Goal: Check status: Check status

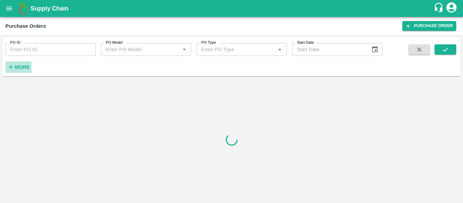
click at [25, 67] on strong "More" at bounding box center [22, 66] width 15 height 5
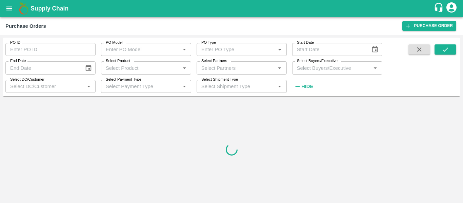
click at [229, 72] on div "Select Partners   *" at bounding box center [242, 67] width 90 height 13
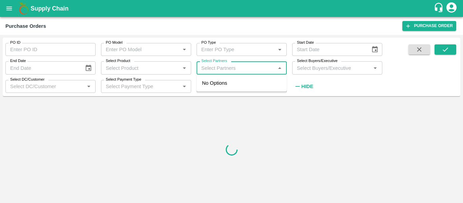
paste input "9422968675"
type input "9422968675"
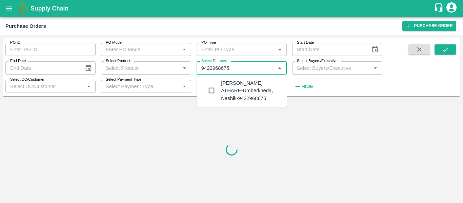
click at [224, 94] on div "RAMANATH SHANTARAM ATHARE-Umberkheda, Nashik-9422968675" at bounding box center [251, 90] width 60 height 23
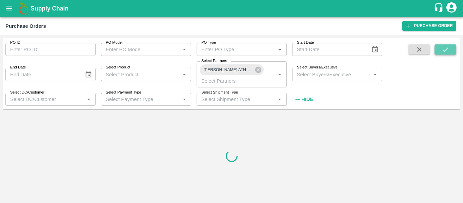
click at [443, 46] on icon "submit" at bounding box center [444, 49] width 7 height 7
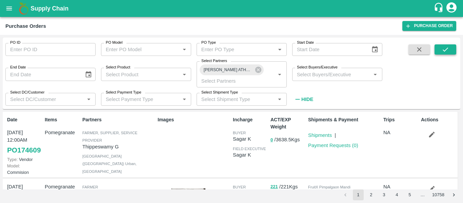
click at [444, 46] on icon "submit" at bounding box center [444, 49] width 7 height 7
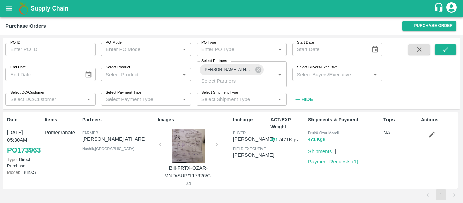
click at [332, 161] on link "Payment Requests ( 1 )" at bounding box center [333, 161] width 50 height 5
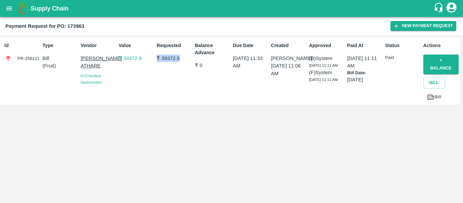
drag, startPoint x: 156, startPoint y: 57, endPoint x: 183, endPoint y: 58, distance: 27.5
click at [183, 58] on div "Requested ₹ 39372.9" at bounding box center [173, 71] width 38 height 64
click at [183, 58] on p "₹ 39372.9" at bounding box center [174, 58] width 35 height 7
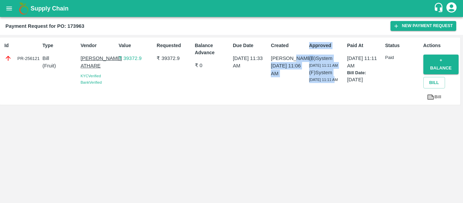
drag, startPoint x: 303, startPoint y: 60, endPoint x: 336, endPoint y: 86, distance: 43.0
click at [336, 86] on div "Id PR-256121 Type Bill ( Fruit ) Vendor [PERSON_NAME] ATHARE KYC Verified Bank …" at bounding box center [230, 71] width 460 height 67
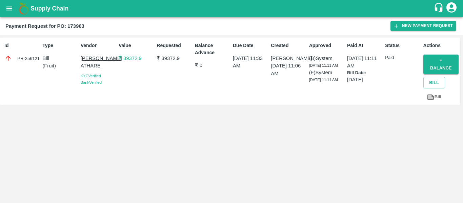
click at [330, 83] on div "(B) System [DATE] 11:11 AM (F) System [DATE] 11:11 AM" at bounding box center [326, 69] width 35 height 28
drag, startPoint x: 321, startPoint y: 95, endPoint x: 309, endPoint y: 58, distance: 38.5
click at [309, 58] on div "(B) System [DATE] 11:11 AM (F) System [DATE] 11:11 AM" at bounding box center [326, 69] width 35 height 28
click at [309, 58] on p "(B) System" at bounding box center [326, 58] width 35 height 7
drag, startPoint x: 309, startPoint y: 58, endPoint x: 321, endPoint y: 92, distance: 35.9
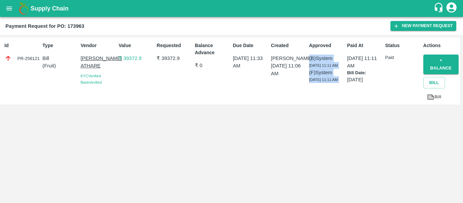
click at [321, 83] on div "(B) System [DATE] 11:11 AM (F) System [DATE] 11:11 AM" at bounding box center [326, 69] width 35 height 28
drag, startPoint x: 318, startPoint y: 95, endPoint x: 311, endPoint y: 58, distance: 38.4
click at [311, 58] on div "(B) System [DATE] 11:11 AM (F) System [DATE] 11:11 AM" at bounding box center [326, 69] width 35 height 28
click at [311, 58] on p "(B) System" at bounding box center [326, 58] width 35 height 7
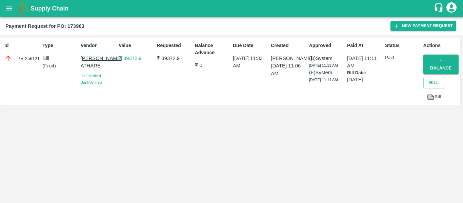
drag, startPoint x: 308, startPoint y: 67, endPoint x: 340, endPoint y: 67, distance: 32.2
click at [340, 67] on div "Approved (B) System [DATE] 11:11 AM (F) System [DATE] 11:11 AM" at bounding box center [325, 71] width 38 height 64
click at [342, 66] on div "(B) System [DATE] 11:11 AM (F) System [DATE] 11:11 AM" at bounding box center [326, 69] width 35 height 28
drag, startPoint x: 342, startPoint y: 66, endPoint x: 307, endPoint y: 66, distance: 34.9
click at [307, 66] on div "Approved (B) System [DATE] 11:11 AM (F) System [DATE] 11:11 AM" at bounding box center [325, 71] width 38 height 64
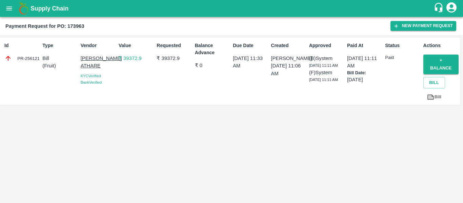
click at [307, 66] on div "Approved (B) System [DATE] 11:11 AM (F) System [DATE] 11:11 AM" at bounding box center [325, 71] width 38 height 64
drag, startPoint x: 309, startPoint y: 66, endPoint x: 341, endPoint y: 65, distance: 31.5
click at [338, 65] on span "[DATE] 11:11 AM" at bounding box center [323, 65] width 29 height 4
drag, startPoint x: 343, startPoint y: 64, endPoint x: 308, endPoint y: 66, distance: 35.3
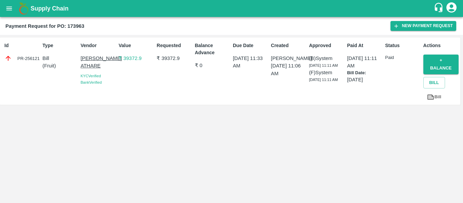
click at [308, 66] on div "Approved (B) System [DATE] 11:11 AM (F) System [DATE] 11:11 AM" at bounding box center [325, 71] width 38 height 64
click at [306, 68] on div "Approved (B) System [DATE] 11:11 AM (F) System [DATE] 11:11 AM" at bounding box center [325, 71] width 38 height 64
drag, startPoint x: 310, startPoint y: 67, endPoint x: 331, endPoint y: 94, distance: 34.8
click at [331, 83] on div "(B) System [DATE] 11:11 AM (F) System [DATE] 11:11 AM" at bounding box center [326, 69] width 35 height 28
click at [335, 83] on div "(B) System [DATE] 11:11 AM (F) System [DATE] 11:11 AM" at bounding box center [326, 69] width 35 height 28
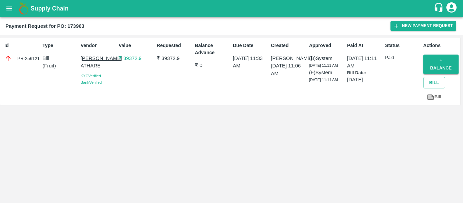
drag, startPoint x: 349, startPoint y: 57, endPoint x: 376, endPoint y: 83, distance: 38.1
click at [376, 83] on div "[DATE] 11:11 AM Bill Date: [DATE]" at bounding box center [364, 69] width 35 height 29
click at [377, 83] on p "[DATE]" at bounding box center [364, 79] width 35 height 7
drag, startPoint x: 376, startPoint y: 81, endPoint x: 347, endPoint y: 57, distance: 38.0
click at [347, 57] on div "[DATE] 11:11 AM Bill Date: [DATE]" at bounding box center [364, 69] width 35 height 29
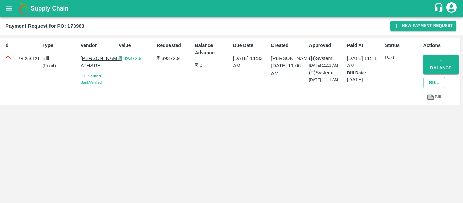
click at [356, 63] on p "[DATE] 11:11 AM" at bounding box center [364, 62] width 35 height 15
drag, startPoint x: 347, startPoint y: 58, endPoint x: 377, endPoint y: 82, distance: 38.4
click at [377, 82] on div "Paid At [DATE] 11:11 AM Bill Date: [DATE]" at bounding box center [363, 71] width 38 height 64
click at [377, 81] on p "[DATE]" at bounding box center [364, 79] width 35 height 7
drag, startPoint x: 377, startPoint y: 79, endPoint x: 349, endPoint y: 58, distance: 34.9
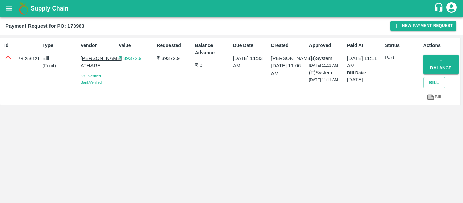
click at [349, 59] on div "[DATE] 11:11 AM Bill Date: [DATE]" at bounding box center [364, 69] width 35 height 29
